Goal: Check status

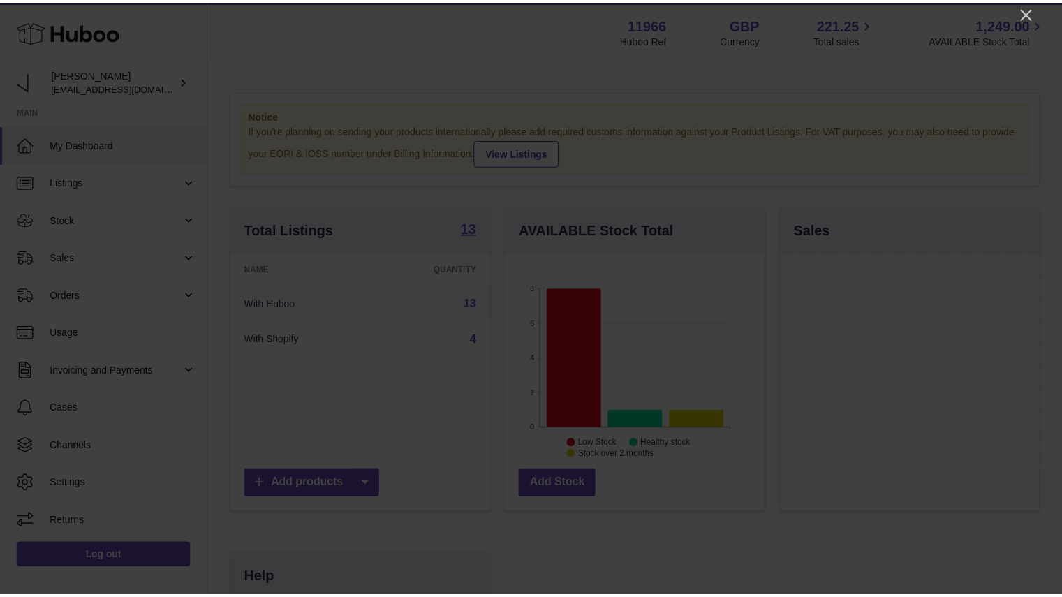
scroll to position [218, 262]
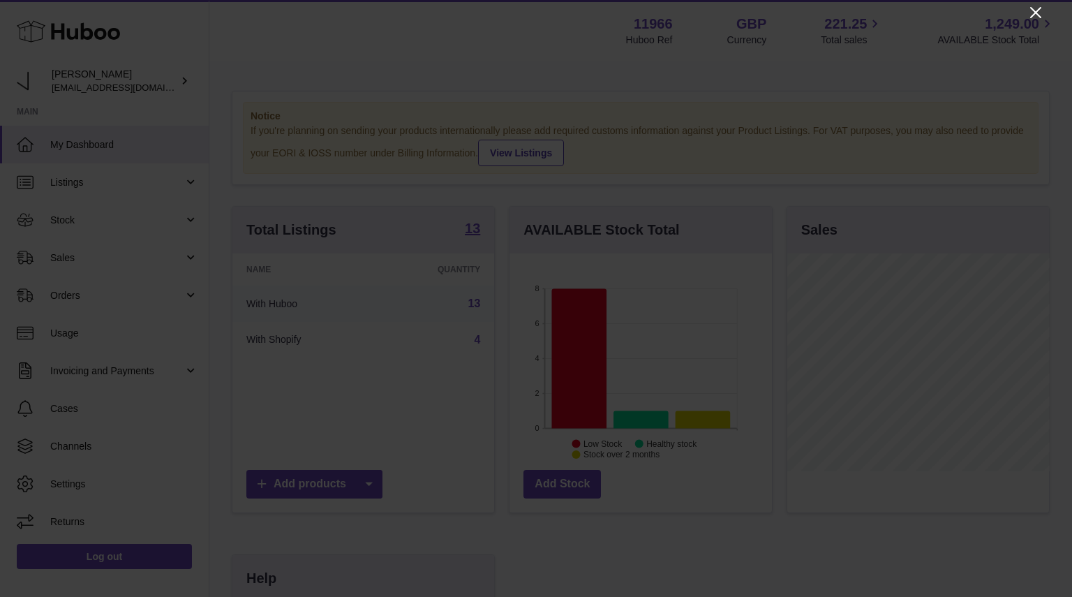
click at [1033, 14] on icon "Close" at bounding box center [1035, 12] width 11 height 11
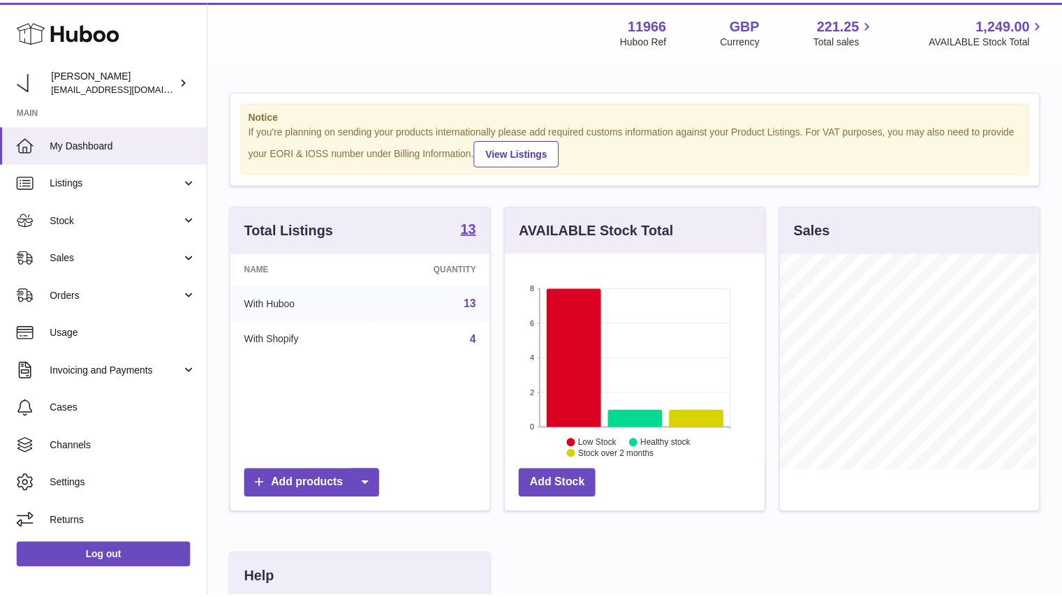
scroll to position [697785, 697744]
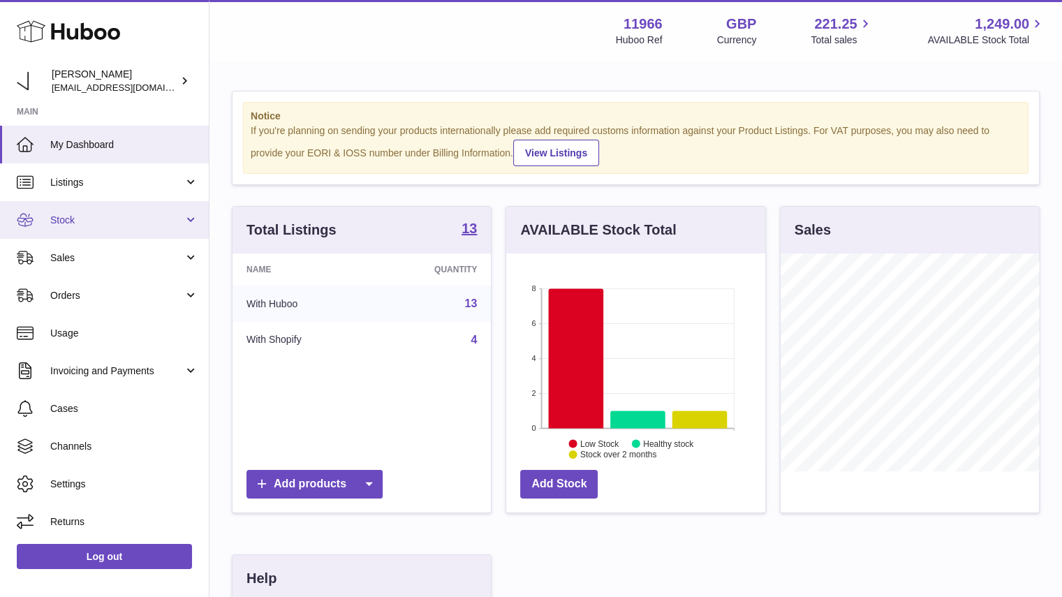
click at [61, 218] on span "Stock" at bounding box center [116, 220] width 133 height 13
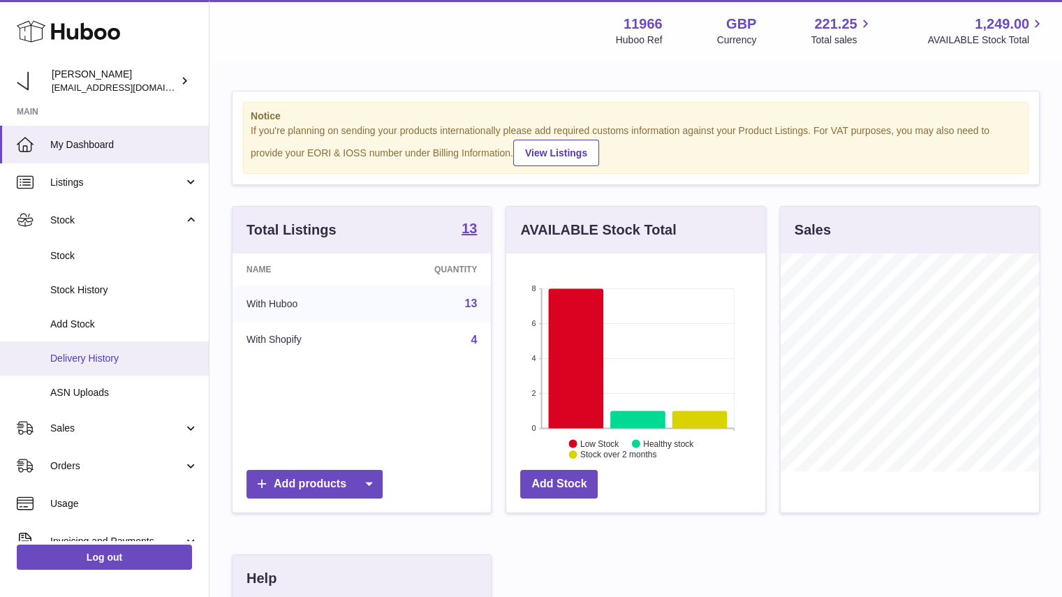
click at [92, 358] on span "Delivery History" at bounding box center [124, 358] width 148 height 13
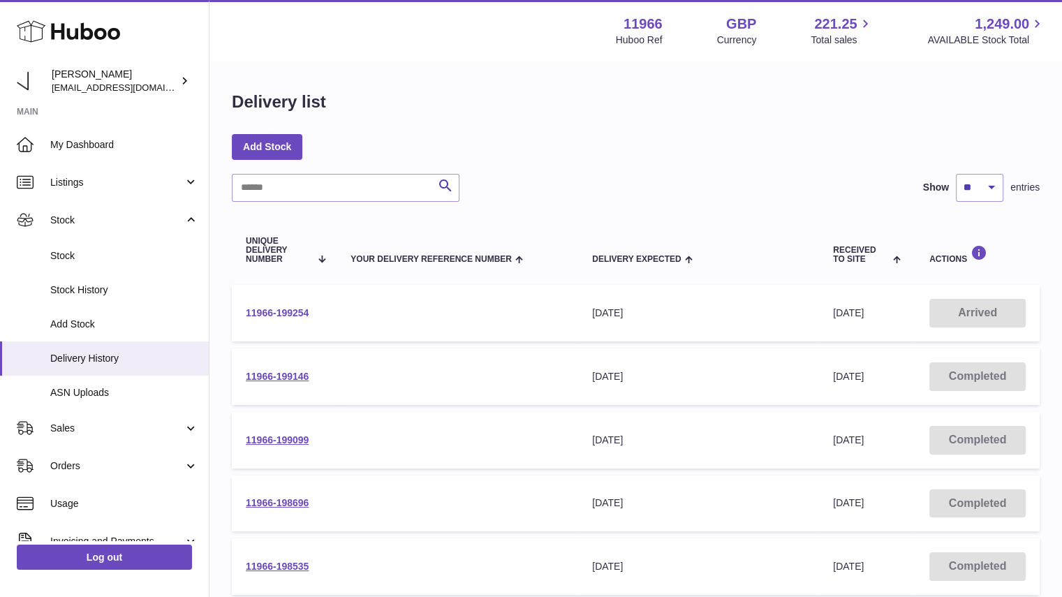
click at [283, 309] on link "11966-199254" at bounding box center [277, 312] width 63 height 11
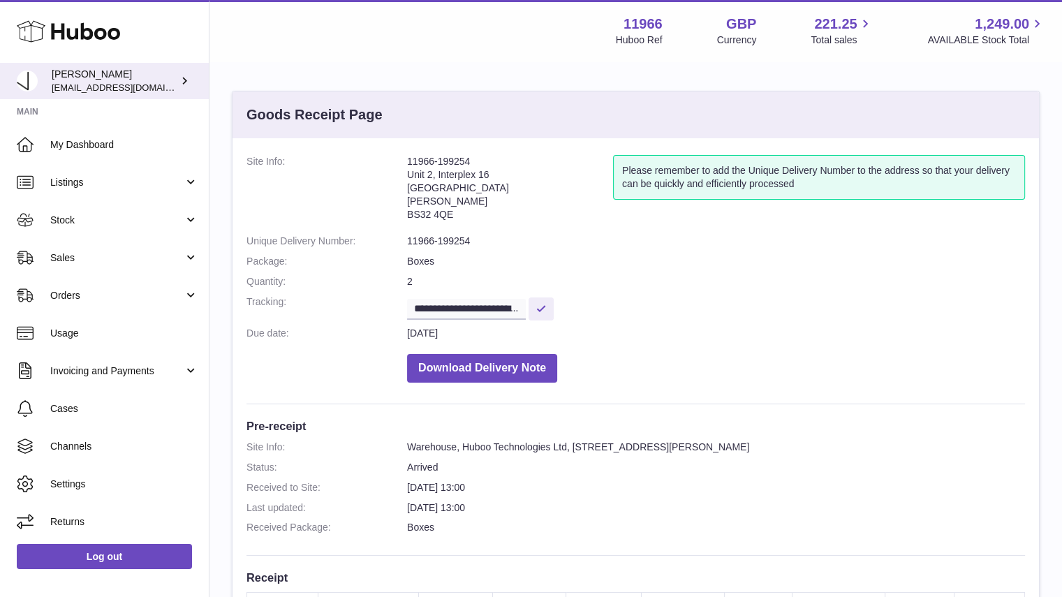
click at [52, 83] on span "[EMAIL_ADDRESS][DOMAIN_NAME]" at bounding box center [129, 87] width 154 height 11
